Goal: Task Accomplishment & Management: Manage account settings

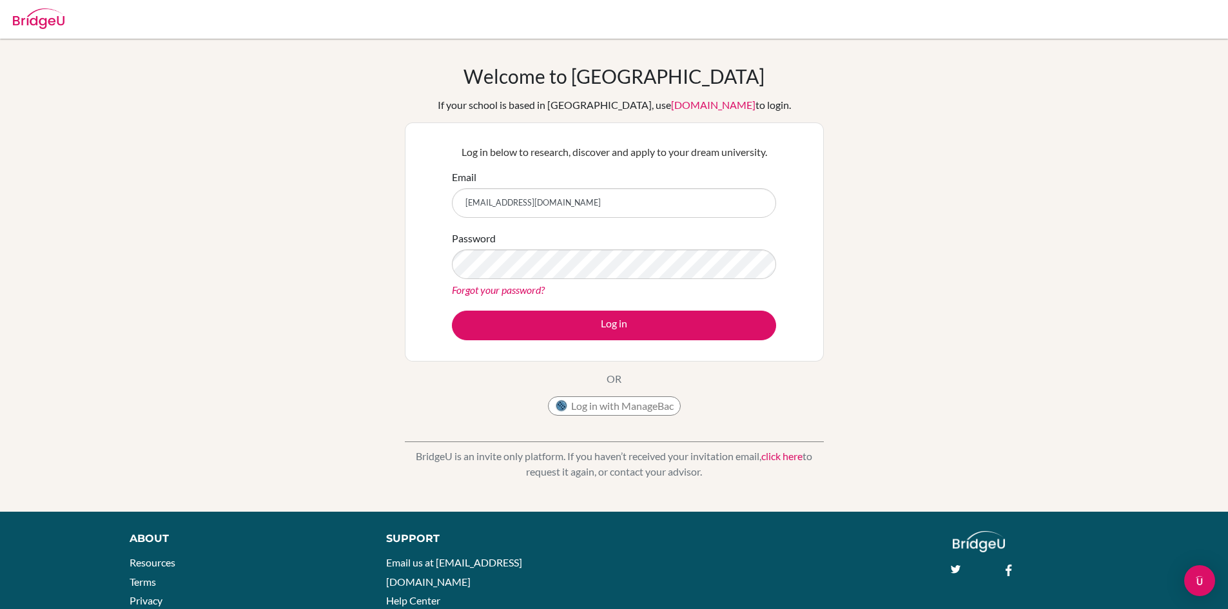
click at [452, 311] on button "Log in" at bounding box center [614, 326] width 324 height 30
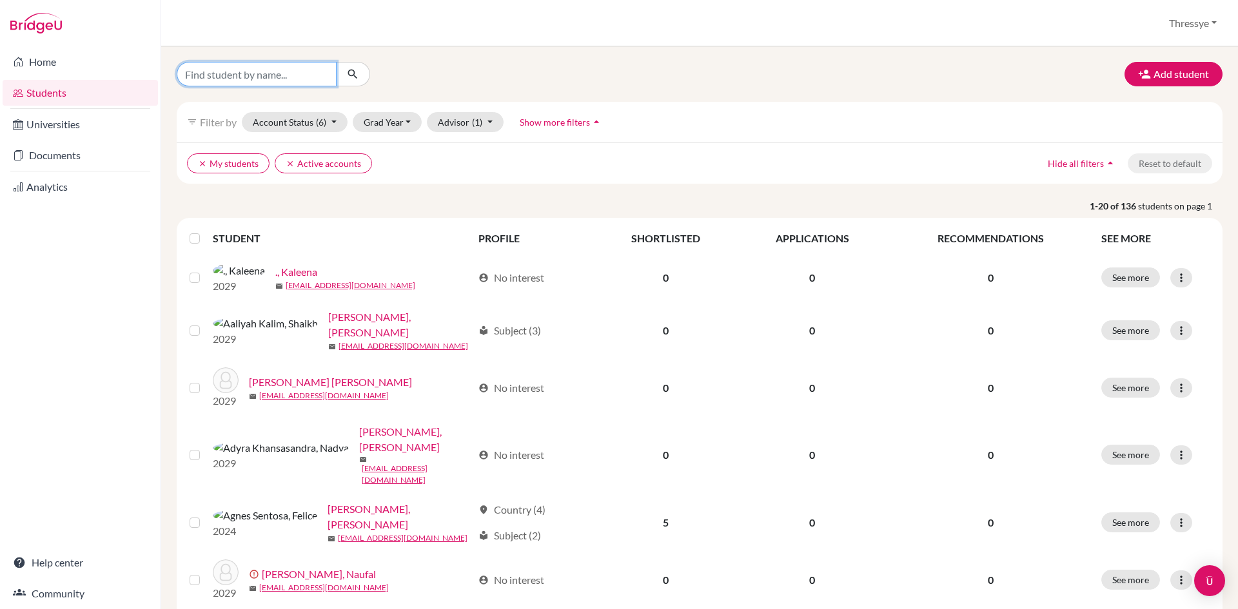
click at [264, 70] on input "Find student by name..." at bounding box center [257, 74] width 160 height 25
type input "[PERSON_NAME]"
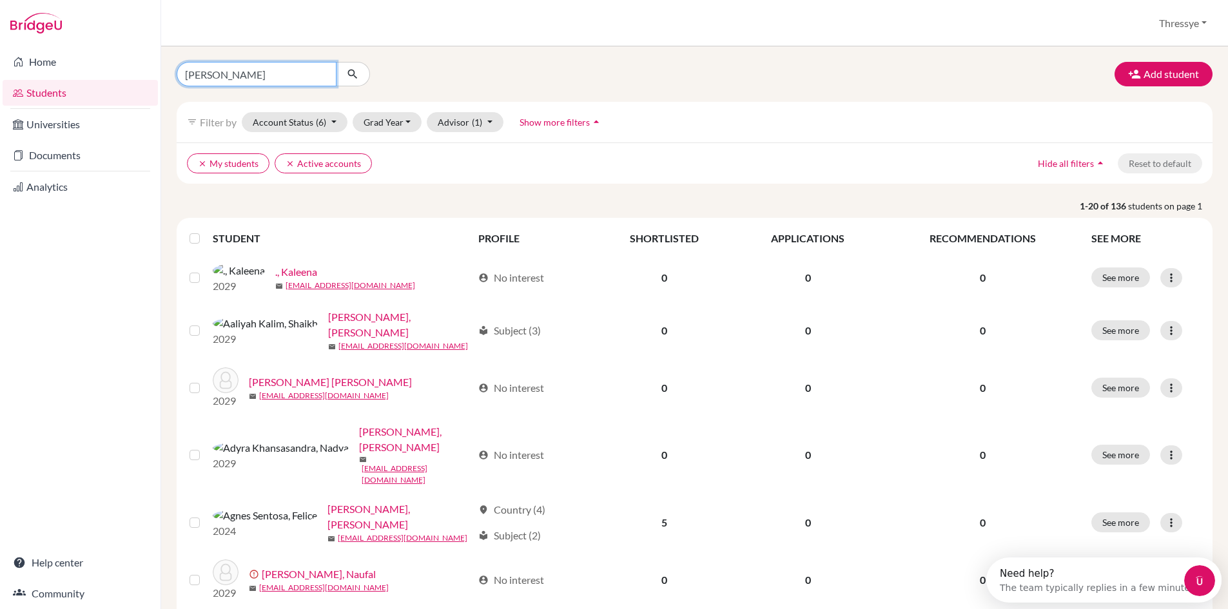
click button "submit" at bounding box center [353, 74] width 34 height 25
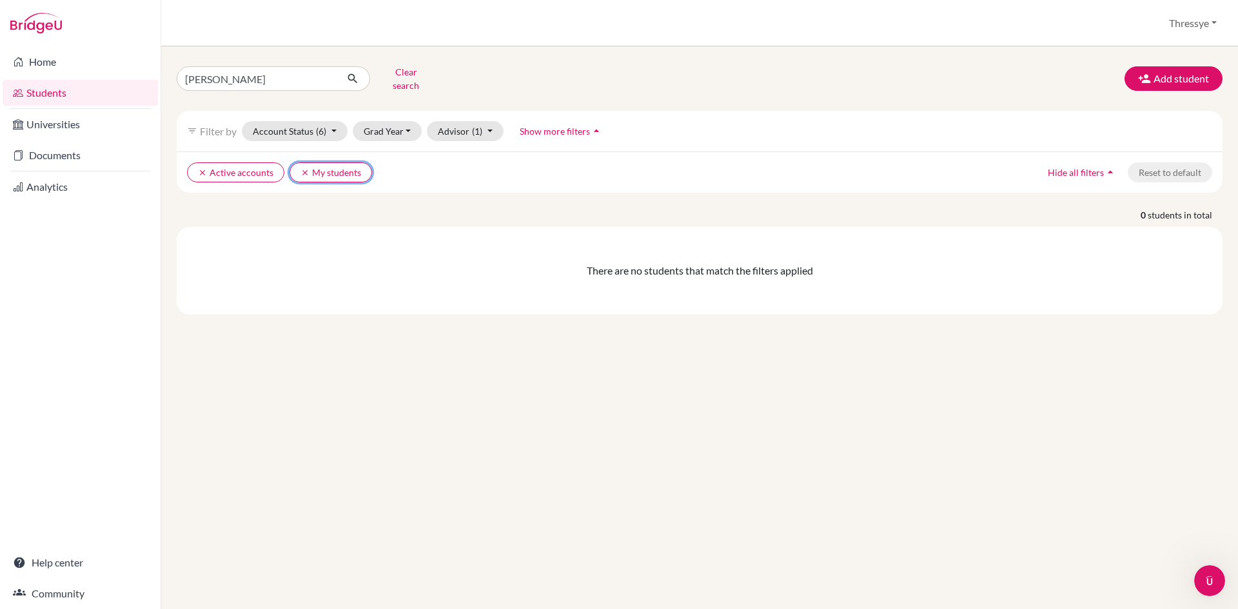
click at [300, 168] on icon "clear" at bounding box center [304, 172] width 9 height 9
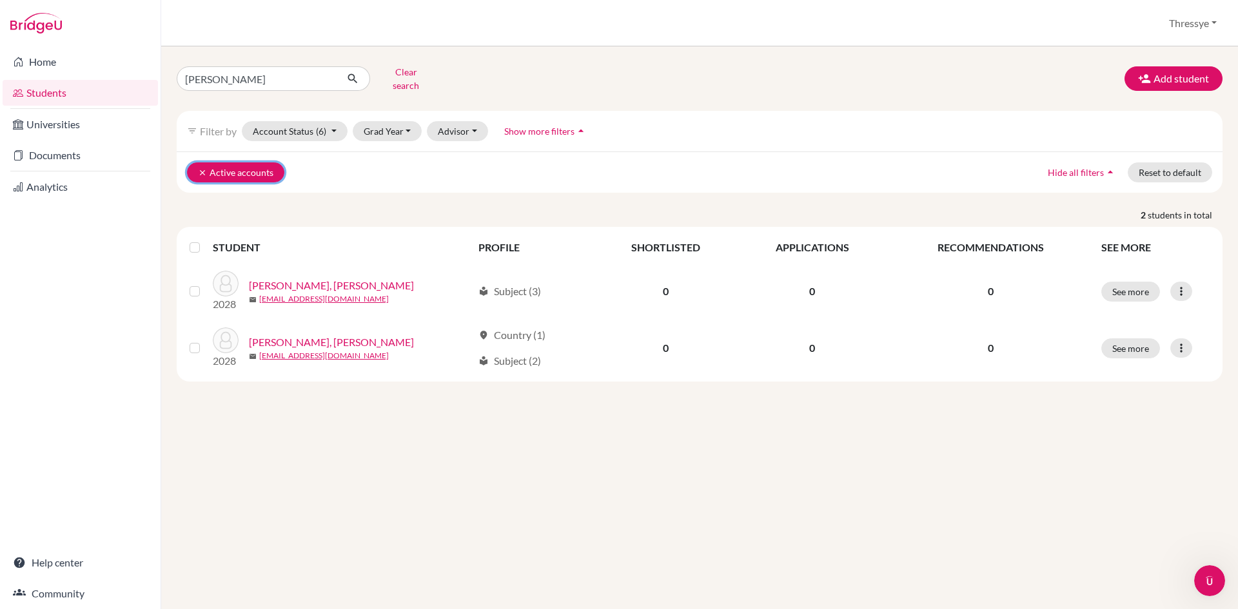
click at [203, 168] on icon "clear" at bounding box center [202, 172] width 9 height 9
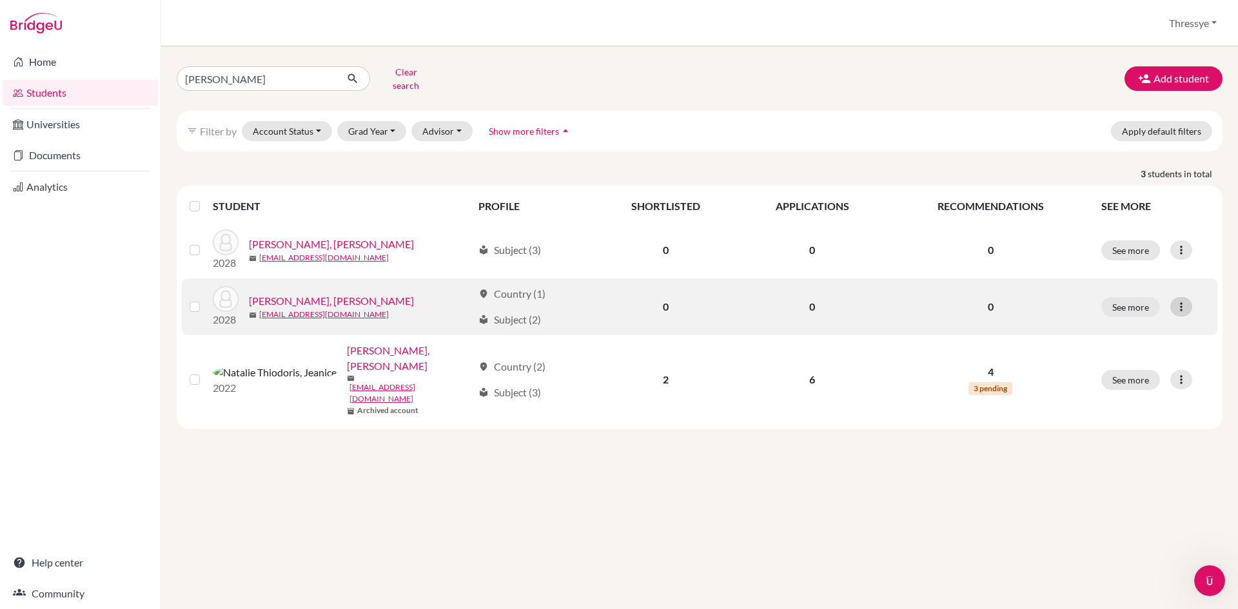
click at [1180, 300] on icon at bounding box center [1181, 306] width 13 height 13
click at [1127, 370] on button "Reset Password" at bounding box center [1125, 375] width 102 height 21
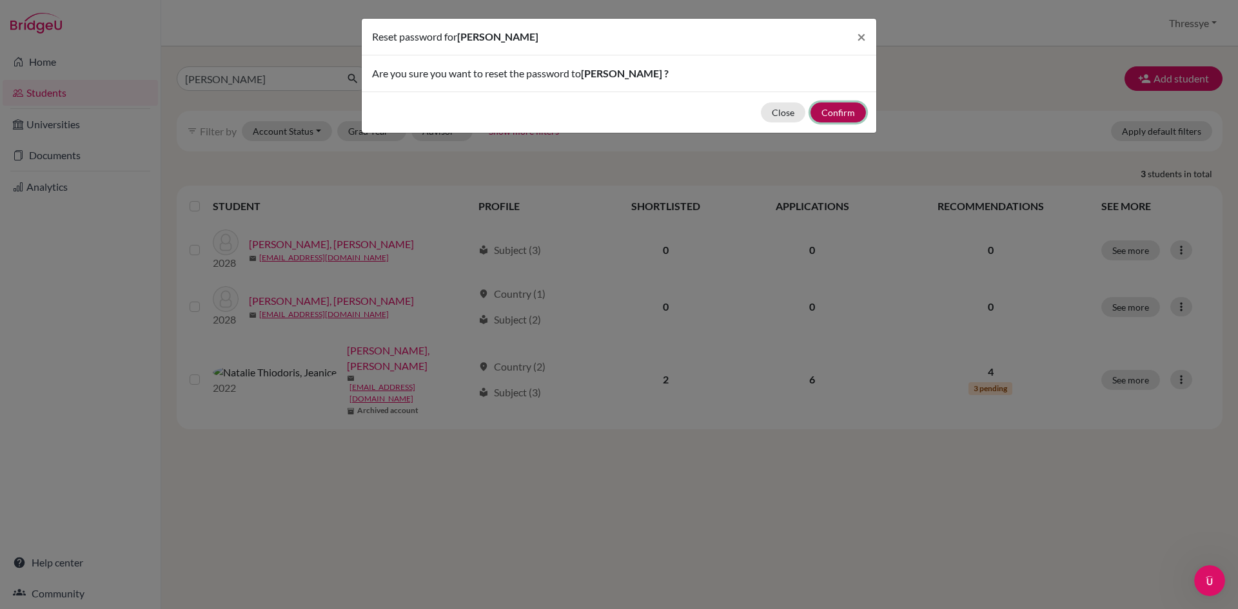
click at [847, 110] on button "Confirm" at bounding box center [838, 113] width 55 height 20
